Goal: Task Accomplishment & Management: Manage account settings

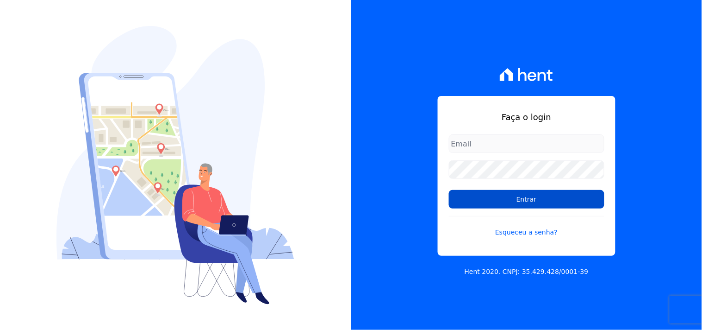
type input "[EMAIL_ADDRESS][DOMAIN_NAME]"
click at [566, 199] on input "Entrar" at bounding box center [527, 199] width 156 height 19
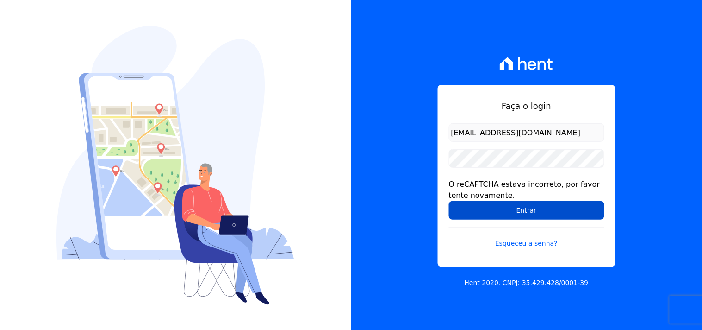
click at [494, 203] on input "Entrar" at bounding box center [527, 210] width 156 height 19
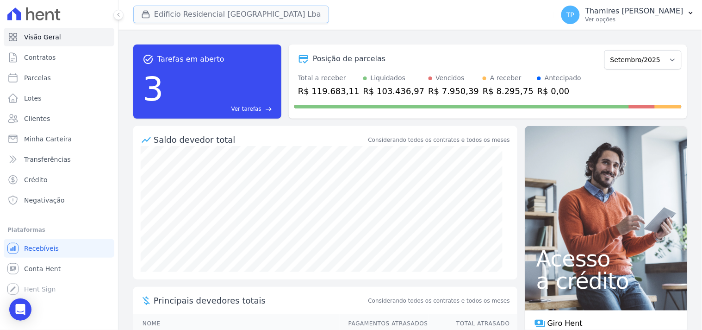
click at [205, 13] on button "Edíficio Residencial [GEOGRAPHIC_DATA] Lba" at bounding box center [231, 15] width 196 height 18
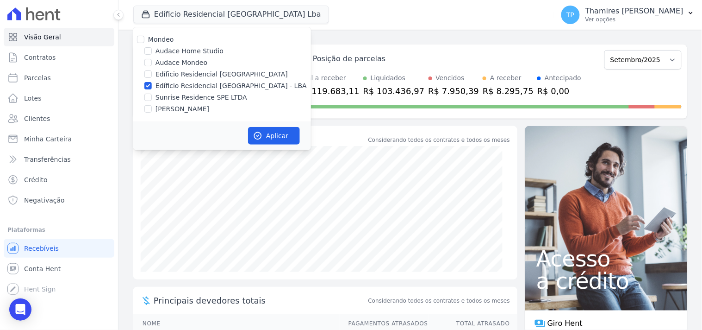
click at [167, 62] on label "Audace Mondeo" at bounding box center [182, 63] width 52 height 10
click at [152, 62] on input "Audace Mondeo" at bounding box center [147, 62] width 7 height 7
checkbox input "true"
drag, startPoint x: 176, startPoint y: 84, endPoint x: 181, endPoint y: 84, distance: 5.1
click at [176, 84] on label "Edíficio Residencial [GEOGRAPHIC_DATA] - LBA" at bounding box center [231, 86] width 151 height 10
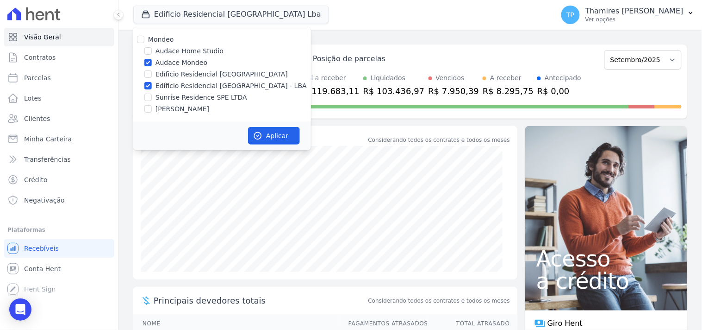
click at [152, 84] on input "Edíficio Residencial [GEOGRAPHIC_DATA] - LBA" at bounding box center [147, 85] width 7 height 7
checkbox input "false"
click at [276, 133] on button "Aplicar" at bounding box center [274, 136] width 52 height 18
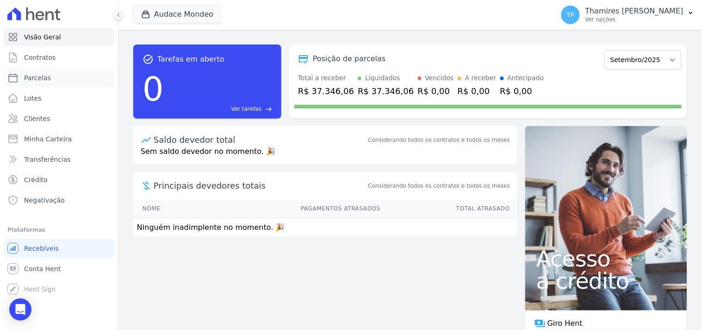
click at [53, 83] on link "Parcelas" at bounding box center [59, 77] width 111 height 19
select select
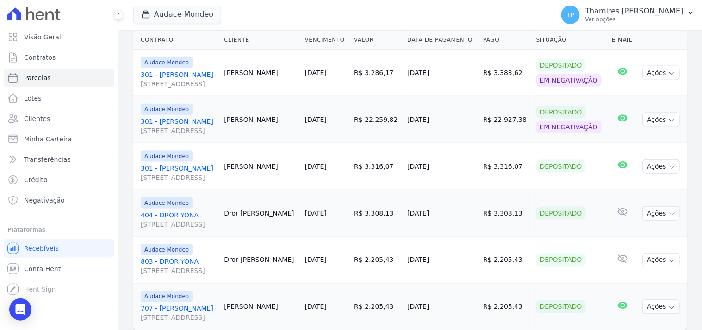
scroll to position [229, 0]
click at [79, 193] on link "Negativação" at bounding box center [59, 200] width 111 height 19
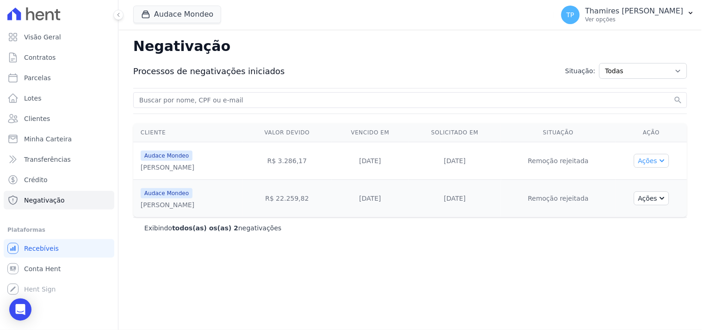
click at [662, 163] on icon "button" at bounding box center [661, 159] width 7 height 7
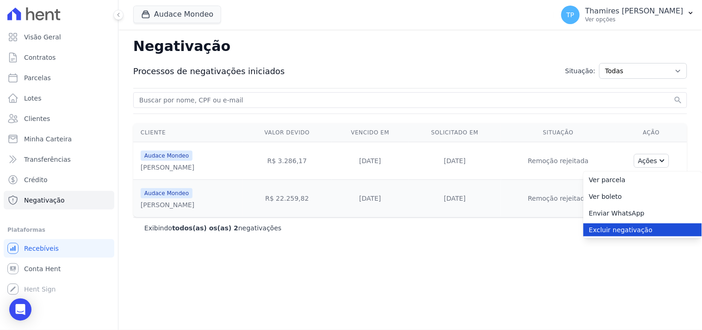
click at [646, 233] on link "Excluir negativação" at bounding box center [643, 229] width 118 height 13
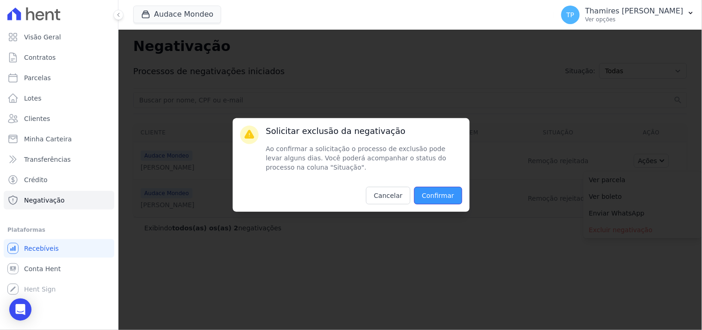
click at [460, 198] on input "Confirmar" at bounding box center [438, 196] width 48 height 18
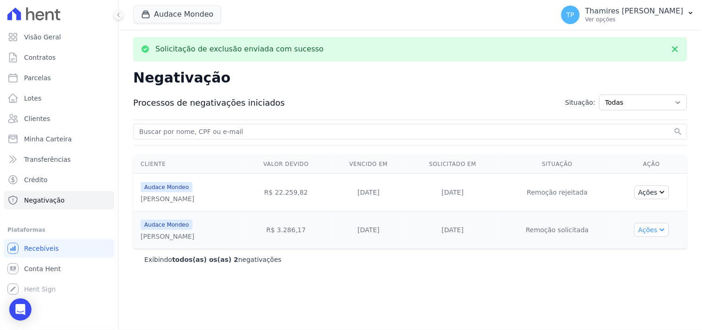
click at [639, 230] on button "Ações" at bounding box center [652, 230] width 35 height 14
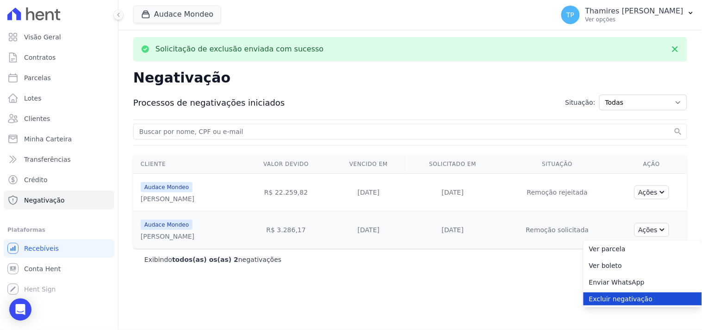
click at [621, 303] on link "Excluir negativação" at bounding box center [643, 298] width 118 height 13
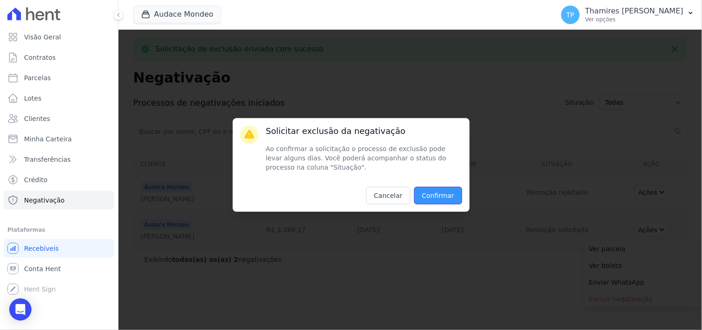
click at [442, 200] on input "Confirmar" at bounding box center [438, 196] width 48 height 18
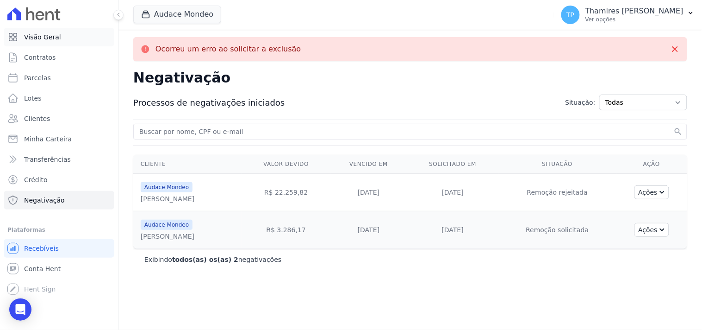
click at [29, 37] on span "Visão Geral" at bounding box center [42, 36] width 37 height 9
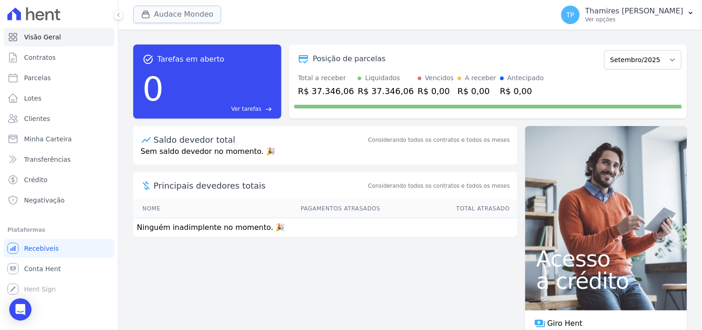
click at [186, 15] on button "Audace Mondeo" at bounding box center [177, 15] width 88 height 18
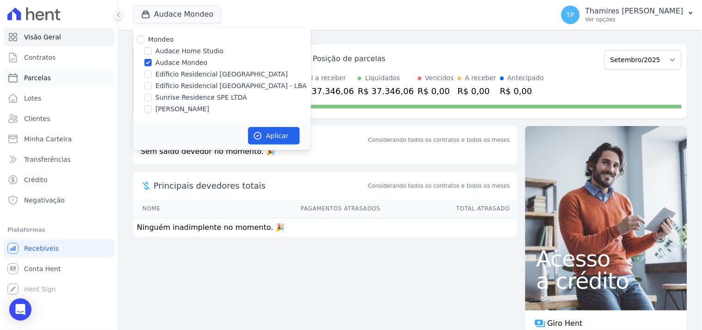
click at [85, 78] on link "Parcelas" at bounding box center [59, 77] width 111 height 19
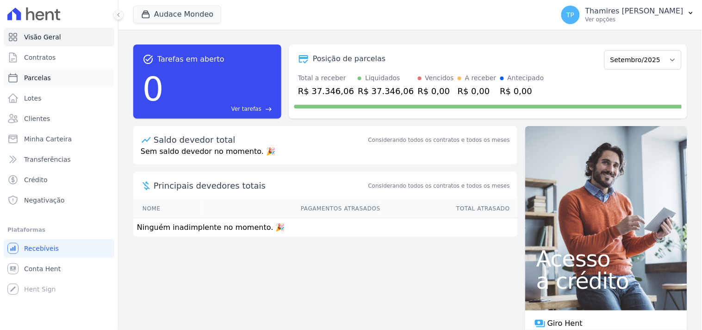
select select
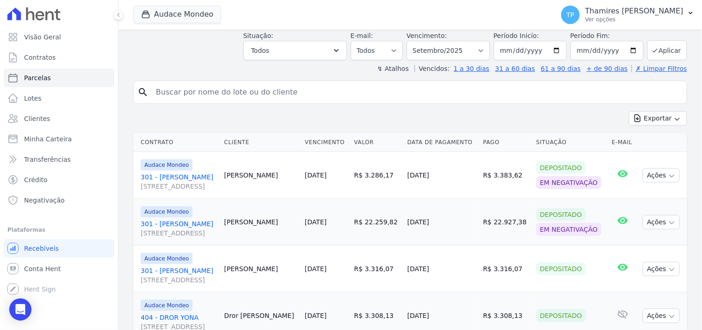
scroll to position [100, 0]
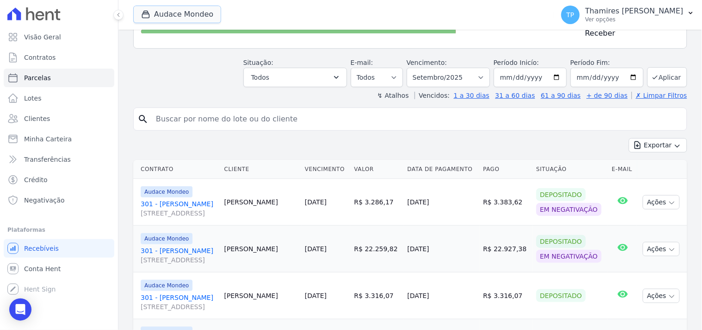
drag, startPoint x: 167, startPoint y: 14, endPoint x: 171, endPoint y: 73, distance: 58.5
click at [167, 14] on button "Audace Mondeo" at bounding box center [177, 15] width 88 height 18
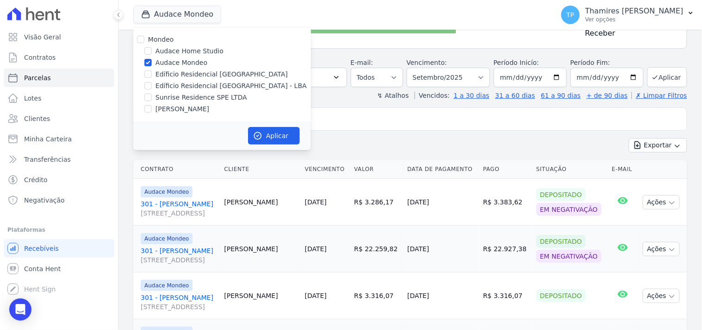
click at [171, 84] on label "Edíficio Residencial Grevílea Park - LBA" at bounding box center [231, 86] width 151 height 10
click at [152, 84] on input "Edíficio Residencial Grevílea Park - LBA" at bounding box center [147, 85] width 7 height 7
checkbox input "true"
drag, startPoint x: 175, startPoint y: 61, endPoint x: 241, endPoint y: 118, distance: 86.9
click at [175, 60] on label "Audace Mondeo" at bounding box center [182, 63] width 52 height 10
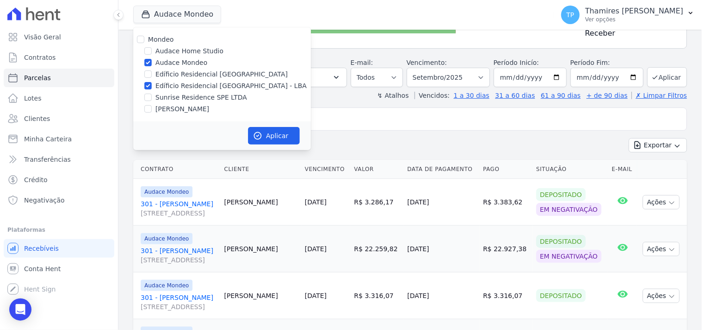
click at [152, 60] on input "Audace Mondeo" at bounding box center [147, 62] width 7 height 7
checkbox input "false"
click at [277, 138] on button "Aplicar" at bounding box center [274, 136] width 52 height 18
select select
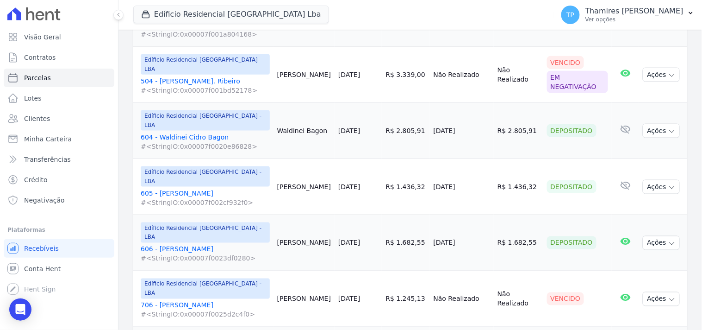
scroll to position [1156, 0]
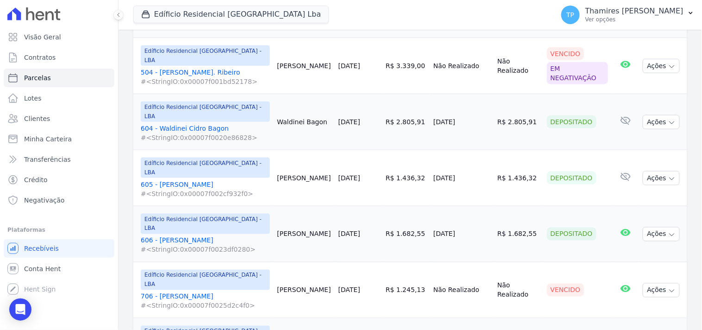
select select
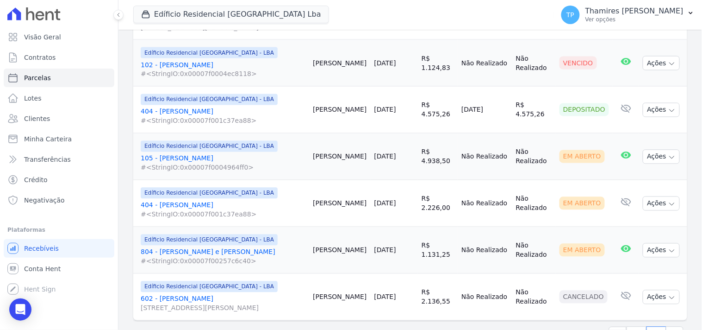
scroll to position [411, 0]
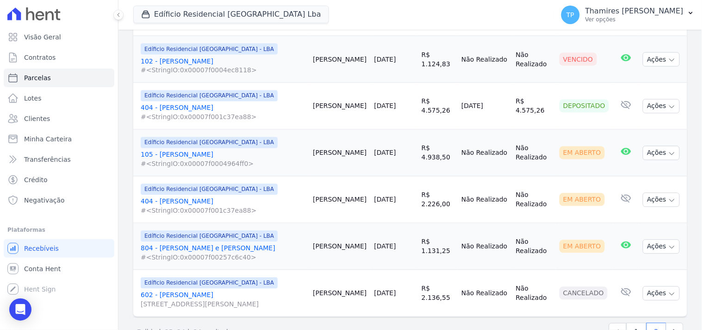
click at [381, 246] on td "30/09/2025" at bounding box center [394, 246] width 47 height 47
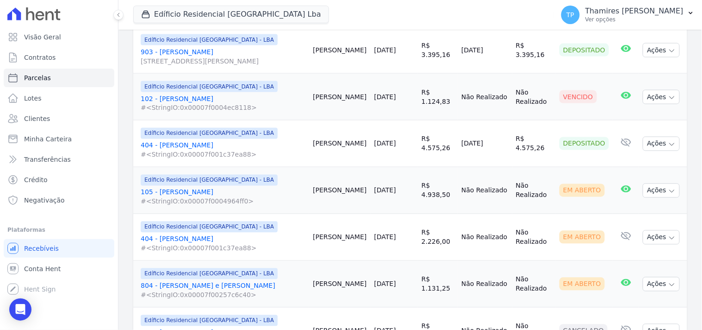
scroll to position [424, 0]
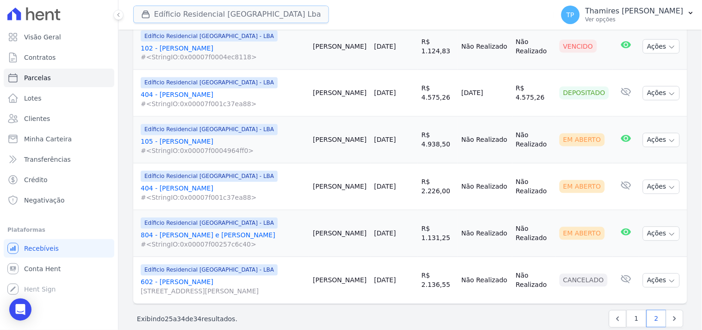
click at [232, 12] on button "Edíficio Residencial Grevílea Park Lba" at bounding box center [231, 15] width 196 height 18
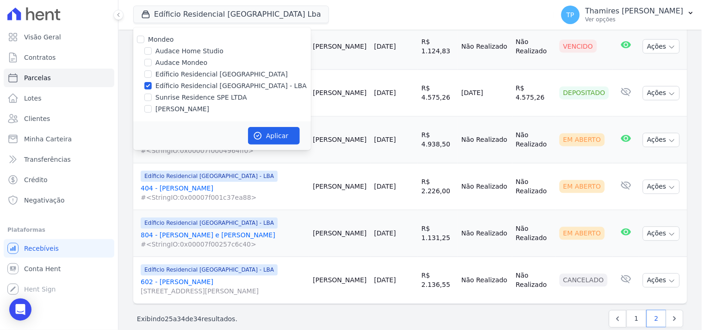
click at [188, 103] on div "Mondeo Audace Home Studio Audace Mondeo Edíficio Residencial Grevílea Park Edíf…" at bounding box center [222, 74] width 178 height 94
drag, startPoint x: 190, startPoint y: 111, endPoint x: 205, endPoint y: 89, distance: 26.7
click at [190, 110] on label "Terreno de Goioerê" at bounding box center [183, 109] width 54 height 10
click at [152, 110] on input "Terreno de Goioerê" at bounding box center [147, 108] width 7 height 7
checkbox input "true"
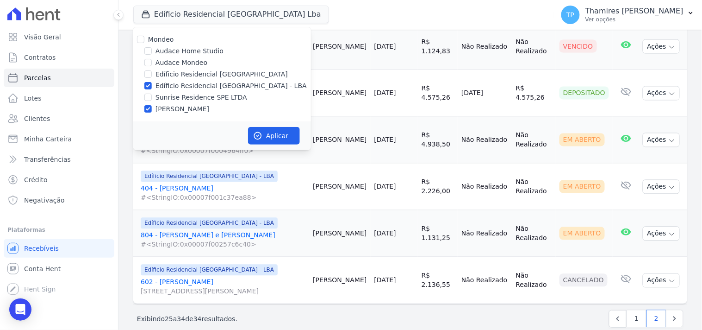
click at [206, 85] on label "Edíficio Residencial Grevílea Park - LBA" at bounding box center [231, 86] width 151 height 10
click at [152, 85] on input "Edíficio Residencial Grevílea Park - LBA" at bounding box center [147, 85] width 7 height 7
checkbox input "false"
click at [290, 123] on div "Aplicar" at bounding box center [222, 135] width 178 height 29
drag, startPoint x: 289, startPoint y: 130, endPoint x: 289, endPoint y: 136, distance: 6.0
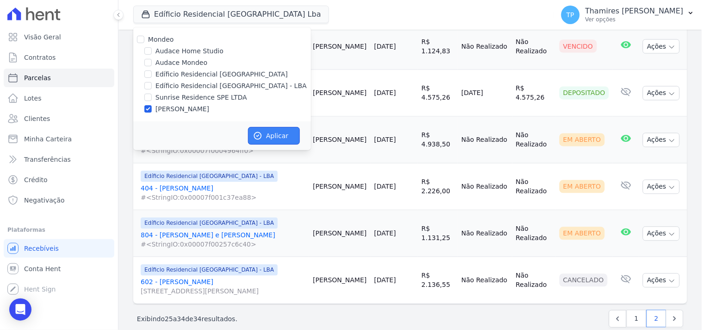
click at [288, 130] on button "Aplicar" at bounding box center [274, 136] width 52 height 18
select select
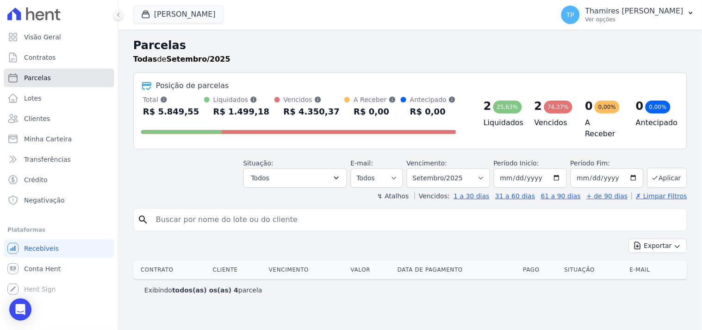
click at [68, 74] on link "Parcelas" at bounding box center [59, 77] width 111 height 19
select select
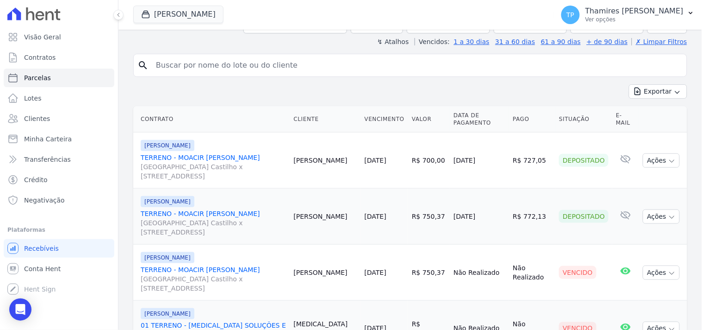
scroll to position [205, 0]
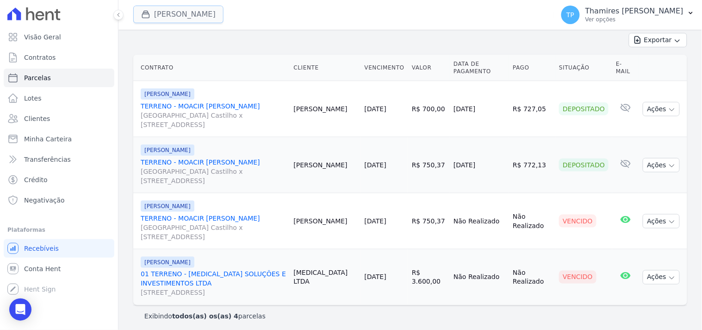
click at [179, 14] on button "Terreno De Goioerê" at bounding box center [178, 15] width 90 height 18
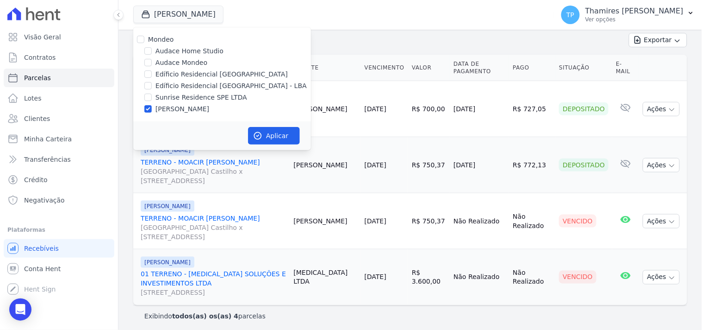
click at [182, 98] on label "Sunrise Residence SPE LTDA" at bounding box center [202, 98] width 92 height 10
click at [152, 98] on input "Sunrise Residence SPE LTDA" at bounding box center [147, 96] width 7 height 7
checkbox input "true"
click at [190, 103] on div "Mondeo Audace Home Studio Audace Mondeo Edíficio Residencial Grevílea Park Edíf…" at bounding box center [222, 74] width 178 height 94
click at [183, 107] on label "Terreno de Goioerê" at bounding box center [183, 109] width 54 height 10
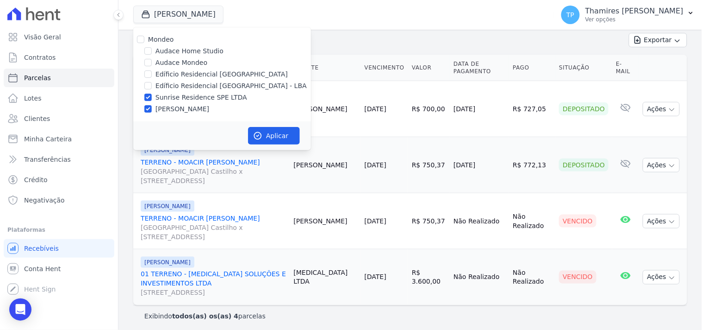
click at [152, 107] on input "Terreno de Goioerê" at bounding box center [147, 108] width 7 height 7
checkbox input "false"
click at [293, 139] on button "Aplicar" at bounding box center [274, 136] width 52 height 18
select select
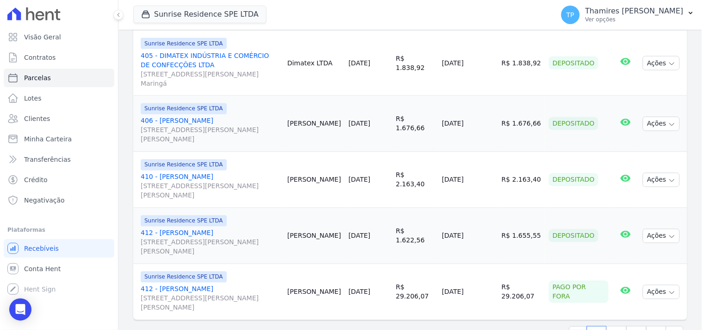
scroll to position [1320, 0]
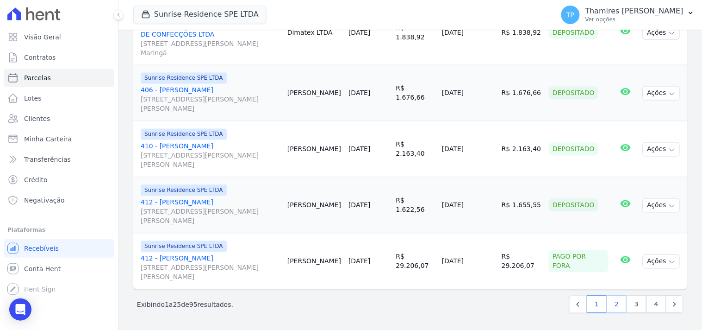
click at [611, 307] on link "2" at bounding box center [617, 304] width 20 height 18
select select
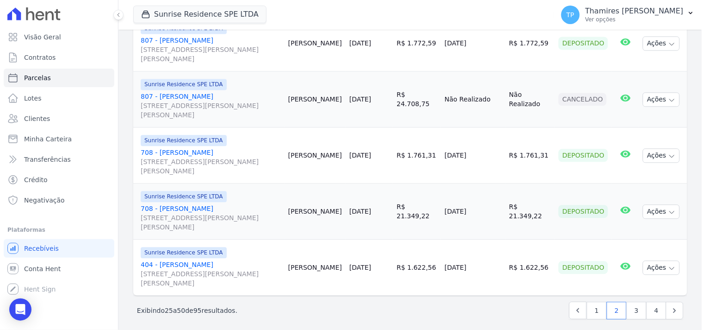
scroll to position [1394, 0]
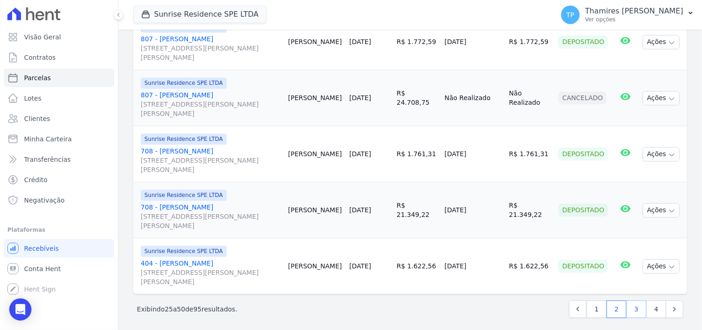
click at [632, 300] on link "3" at bounding box center [637, 309] width 20 height 18
select select
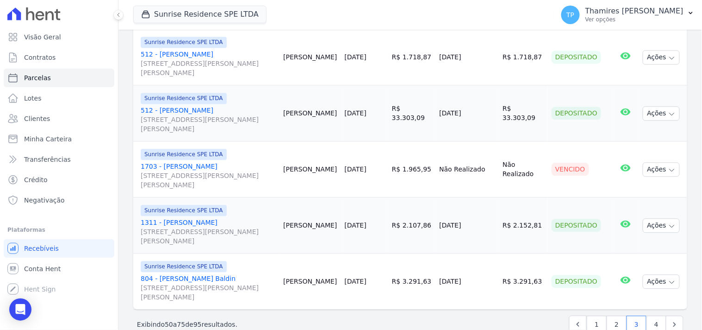
scroll to position [1394, 0]
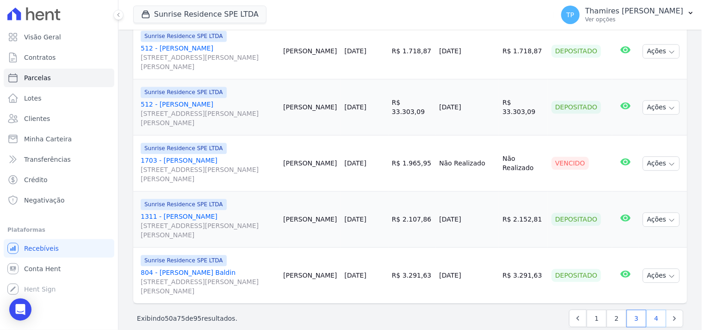
click at [647, 309] on link "4" at bounding box center [657, 318] width 20 height 18
select select
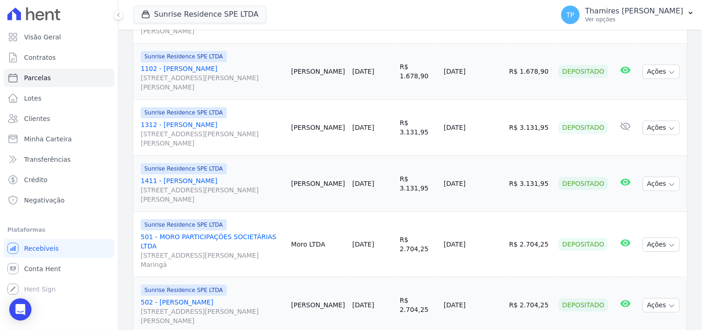
scroll to position [668, 0]
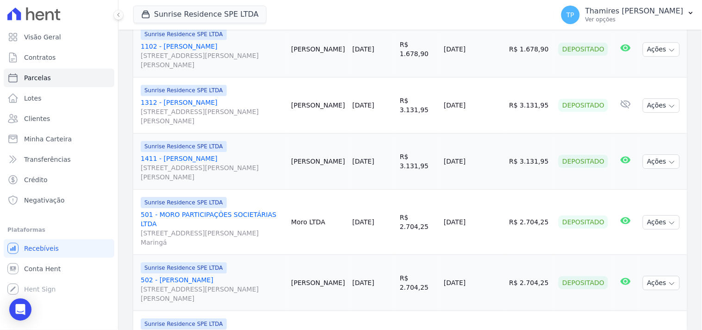
click at [455, 155] on td "24/09/2025" at bounding box center [472, 161] width 65 height 56
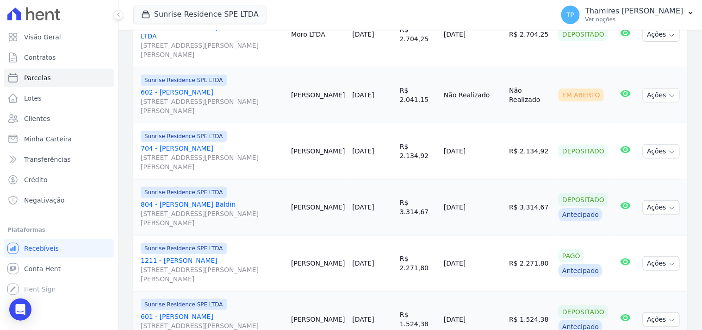
scroll to position [1028, 0]
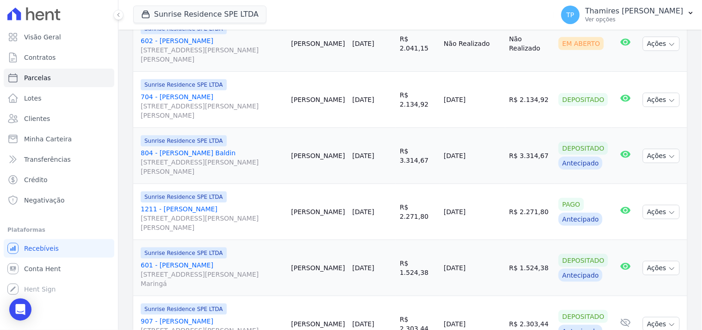
drag, startPoint x: 451, startPoint y: 181, endPoint x: 492, endPoint y: 187, distance: 41.6
click at [492, 187] on td "29/09/2025" at bounding box center [472, 212] width 65 height 56
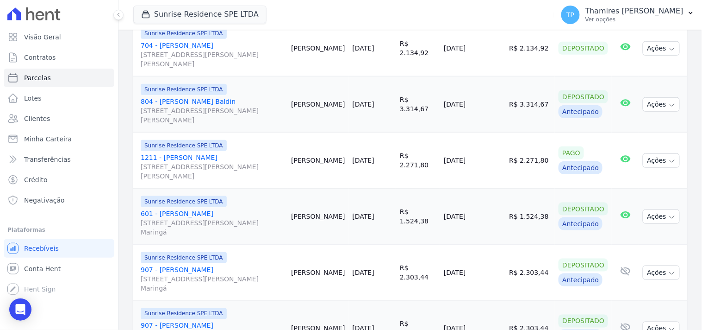
scroll to position [1114, 0]
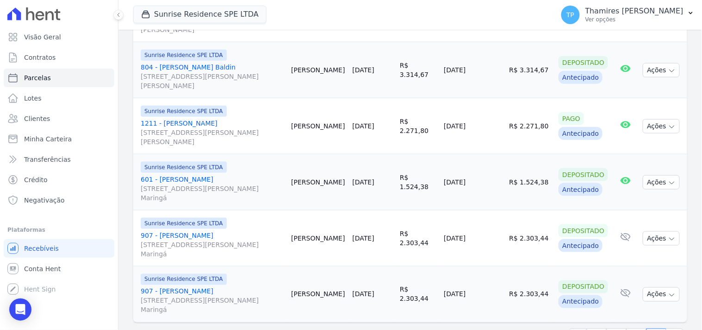
drag, startPoint x: 448, startPoint y: 146, endPoint x: 514, endPoint y: 156, distance: 67.0
click at [514, 156] on tr "Sunrise Residence SPE LTDA 601 - Rodrigo Luizão Zanolo Rua Anacleto Luiz de Oli…" at bounding box center [410, 182] width 554 height 56
click at [485, 154] on td "26/09/2025" at bounding box center [472, 182] width 65 height 56
drag, startPoint x: 485, startPoint y: 147, endPoint x: 447, endPoint y: 149, distance: 37.6
click at [447, 154] on td "26/09/2025" at bounding box center [472, 182] width 65 height 56
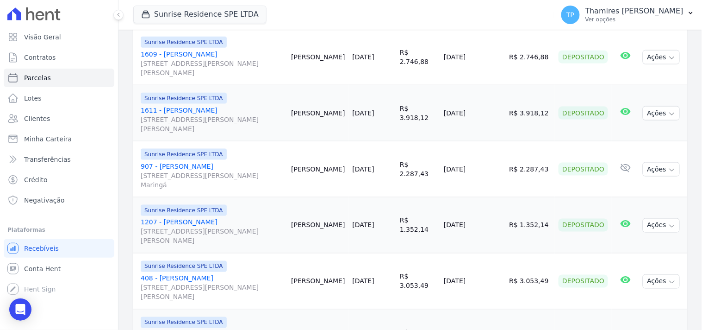
scroll to position [0, 0]
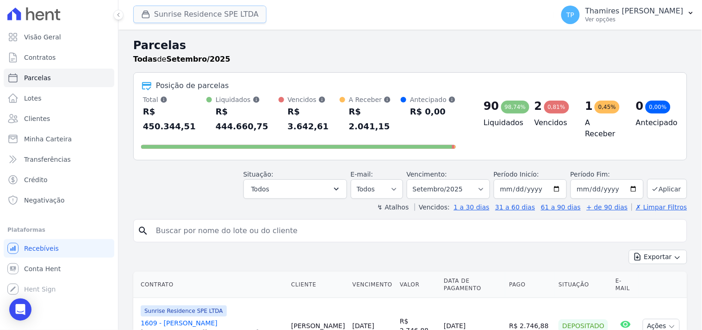
click at [215, 8] on button "Sunrise Residence SPE LTDA" at bounding box center [199, 15] width 133 height 18
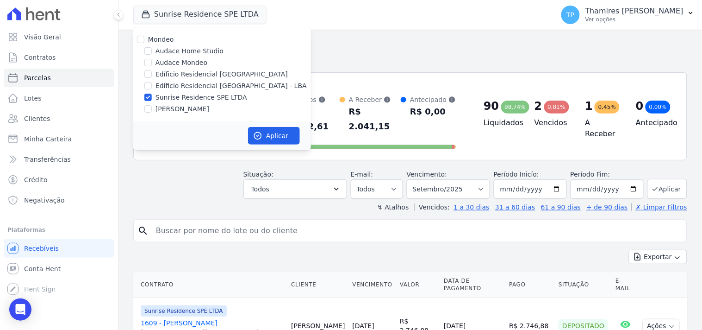
click at [186, 110] on label "Terreno de Goioerê" at bounding box center [183, 109] width 54 height 10
click at [152, 110] on input "Terreno de Goioerê" at bounding box center [147, 108] width 7 height 7
checkbox input "true"
click at [197, 96] on label "Sunrise Residence SPE LTDA" at bounding box center [202, 98] width 92 height 10
click at [152, 96] on input "Sunrise Residence SPE LTDA" at bounding box center [147, 96] width 7 height 7
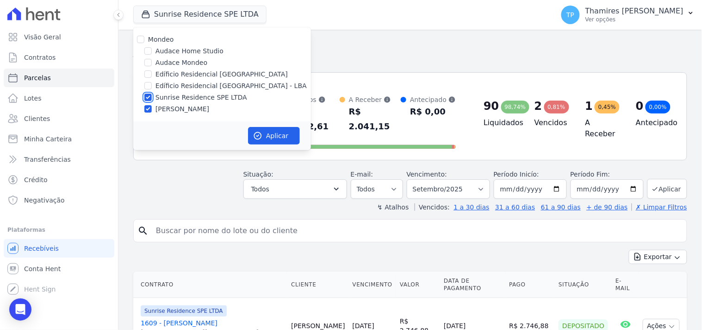
checkbox input "false"
click at [270, 131] on button "Aplicar" at bounding box center [274, 136] width 52 height 18
select select
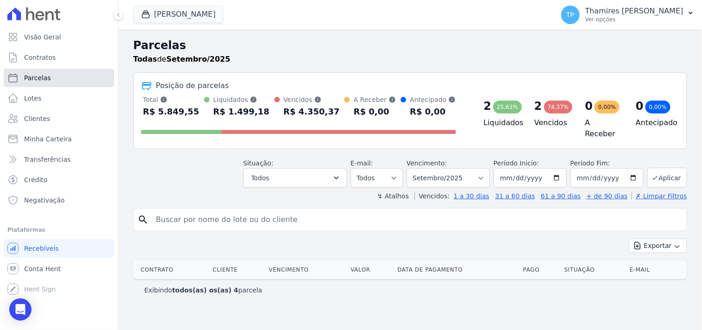
click at [62, 76] on link "Parcelas" at bounding box center [59, 77] width 111 height 19
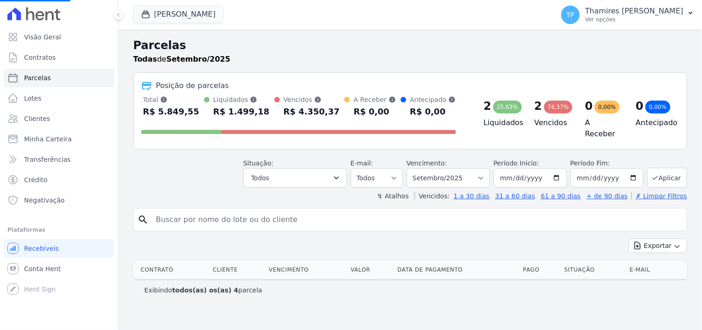
select select
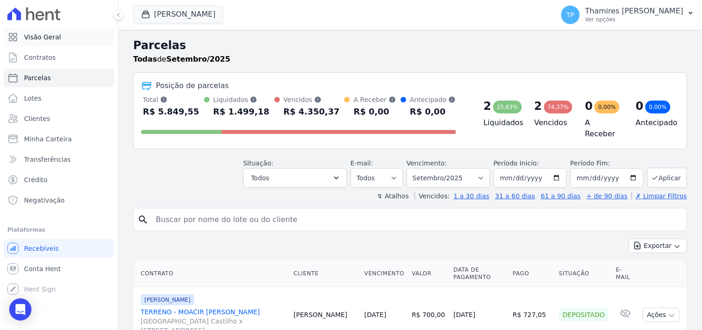
click at [62, 37] on link "Visão Geral" at bounding box center [59, 37] width 111 height 19
